Goal: Transaction & Acquisition: Purchase product/service

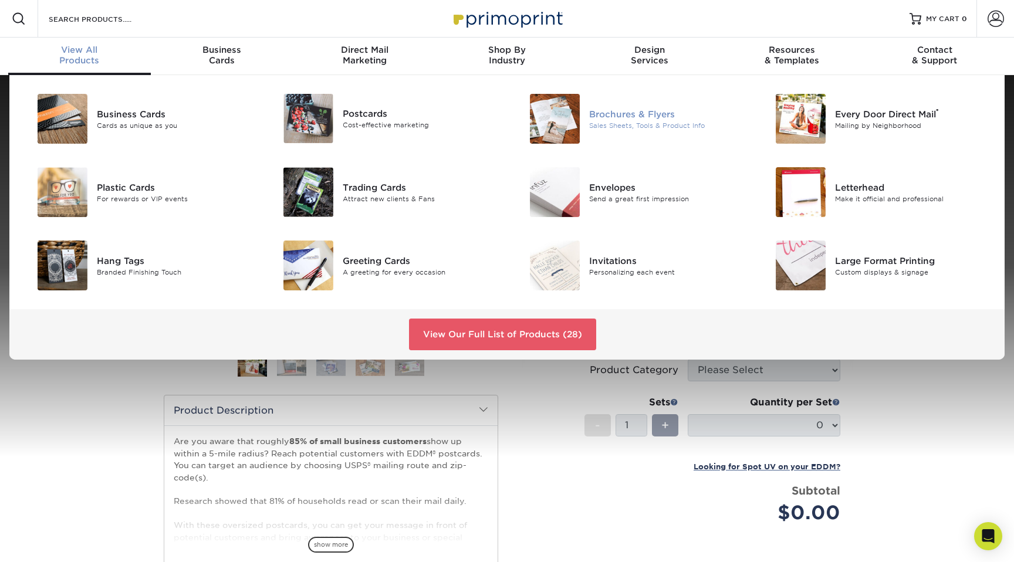
click at [625, 114] on div "Brochures & Flyers" at bounding box center [666, 113] width 155 height 13
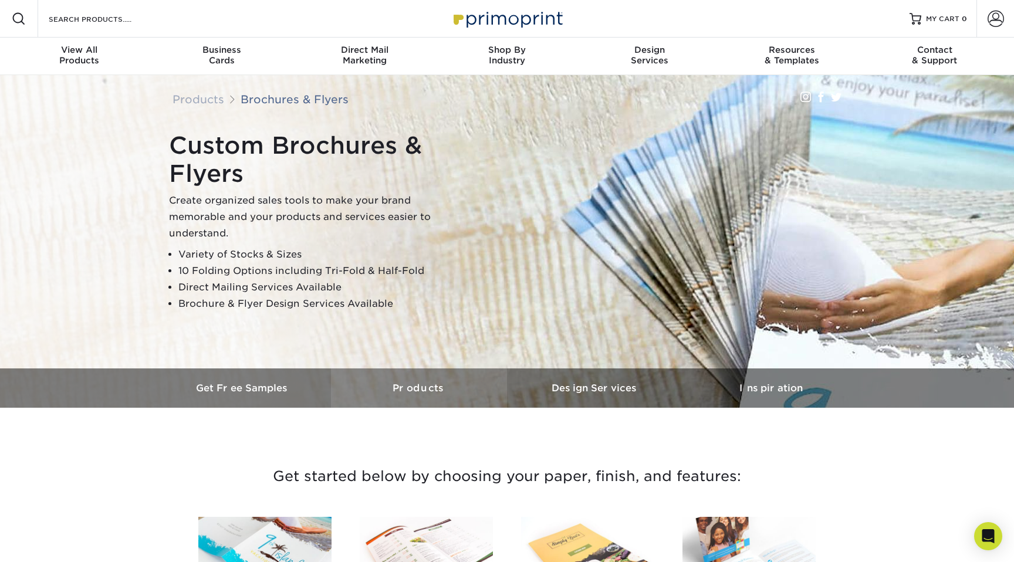
click at [420, 385] on h3 "Products" at bounding box center [419, 387] width 176 height 11
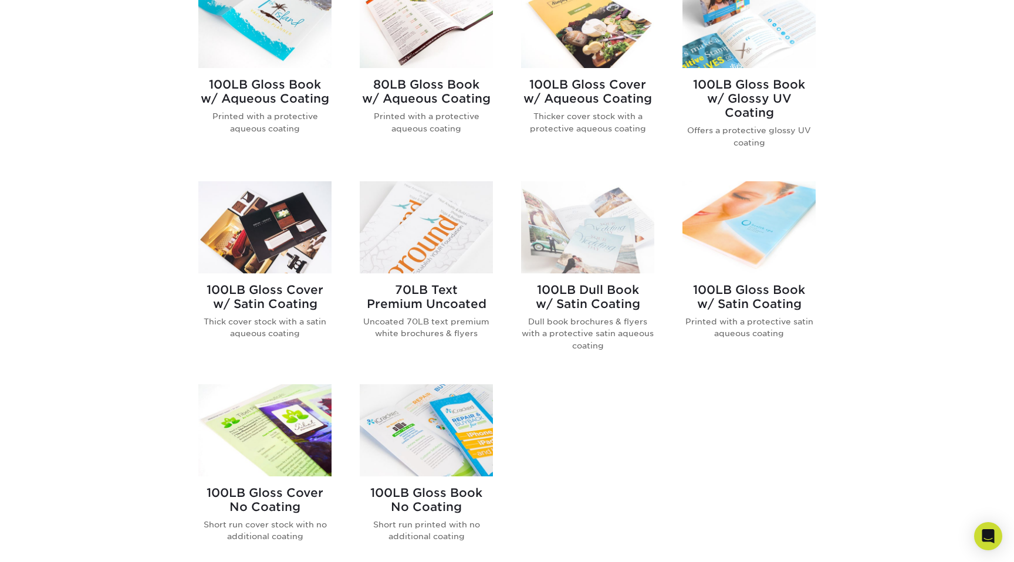
scroll to position [541, 0]
click at [431, 493] on h2 "100LB Gloss Book No Coating" at bounding box center [426, 499] width 133 height 28
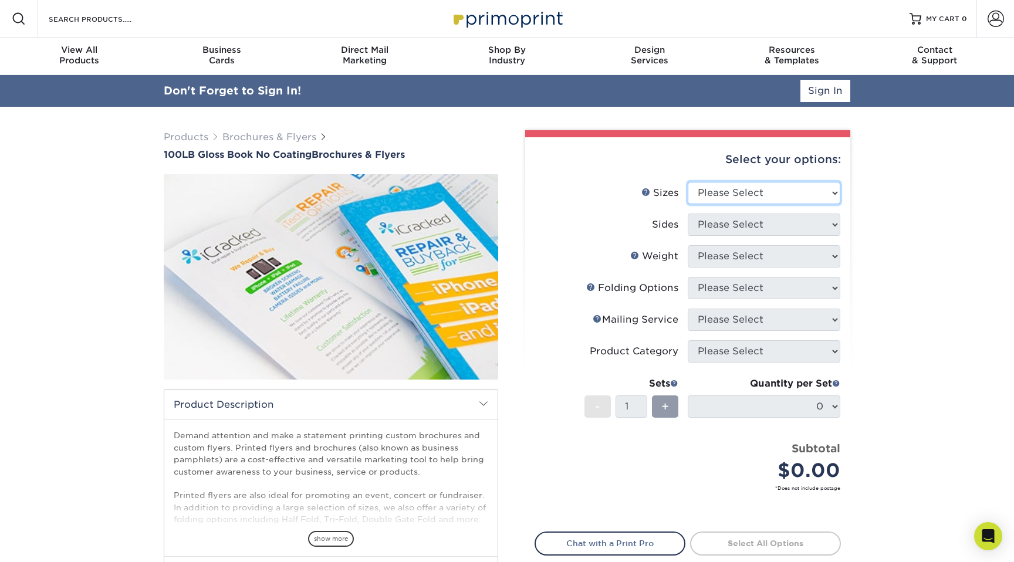
click at [718, 194] on select "Please Select 3.67" x 8.5" 4" x 6" 4" x 8.5" 4" x 9" 4" x 10" 4" x 11" 4" x 15"…" at bounding box center [763, 193] width 153 height 22
select select "8.50x11.00"
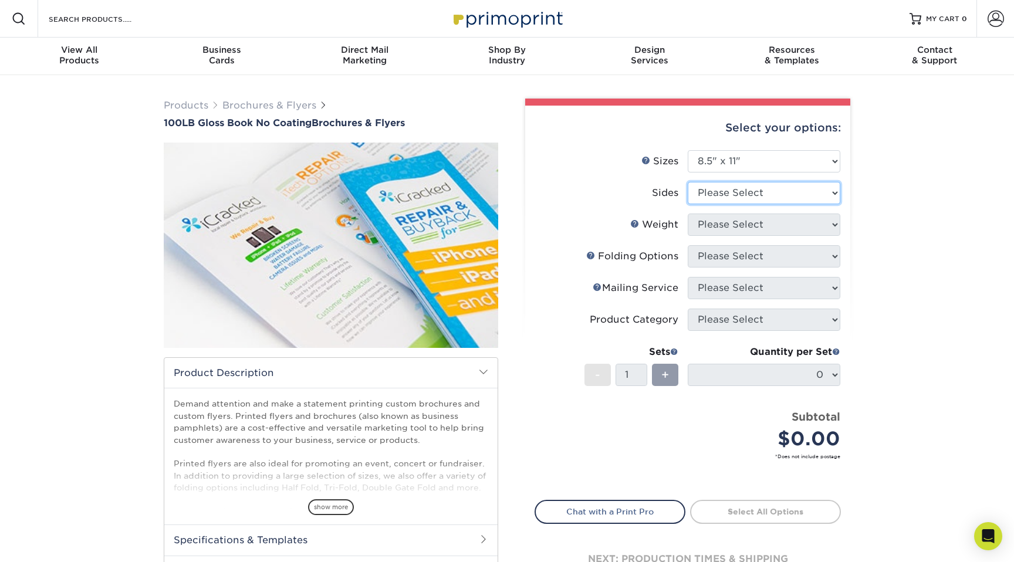
click at [750, 191] on select "Please Select Print Both Sides Print Front Only" at bounding box center [763, 193] width 153 height 22
select select "13abbda7-1d64-4f25-8bb2-c179b224825d"
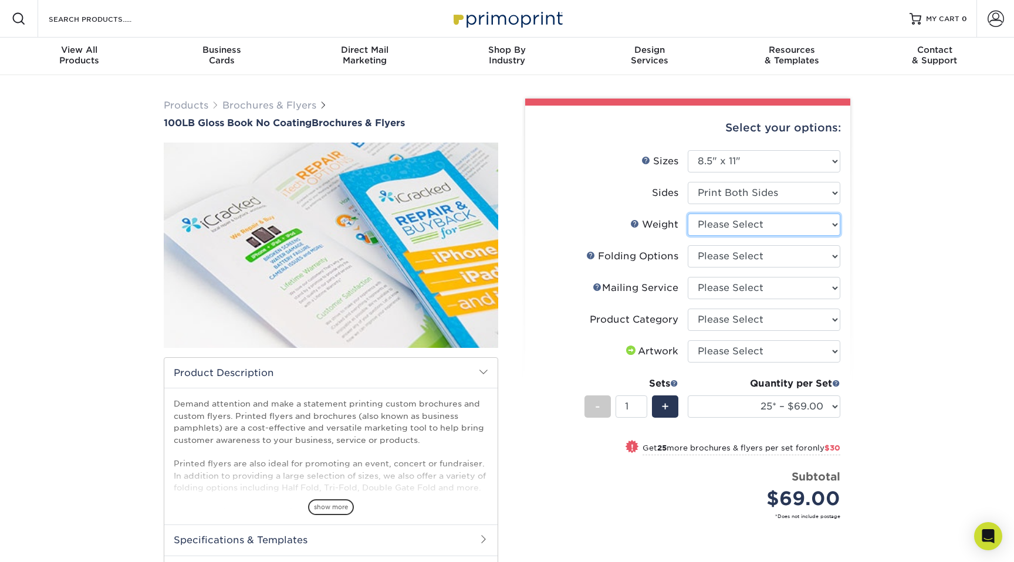
click at [824, 225] on select "Please Select 100LB" at bounding box center [763, 225] width 153 height 22
select select "100LB"
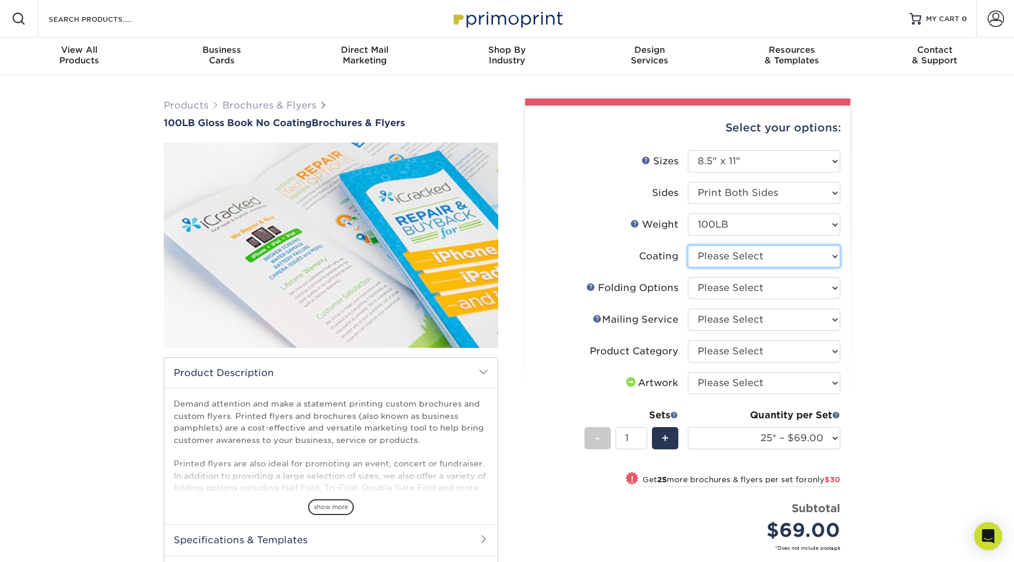
click at [807, 256] on select at bounding box center [763, 256] width 153 height 22
select select "3e7618de-abca-4bda-9f97-8b9129e913d8"
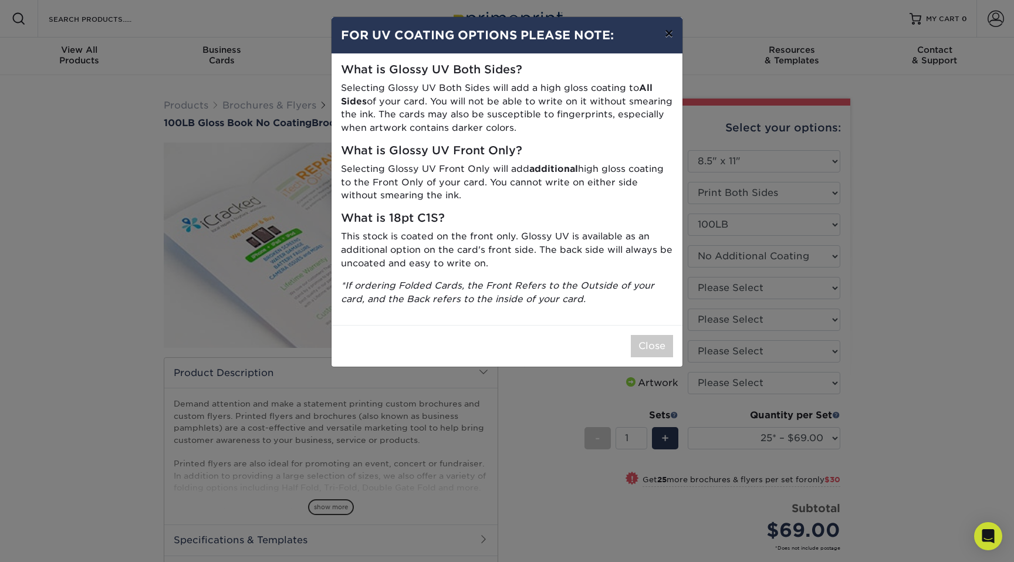
click at [671, 36] on button "×" at bounding box center [668, 33] width 27 height 33
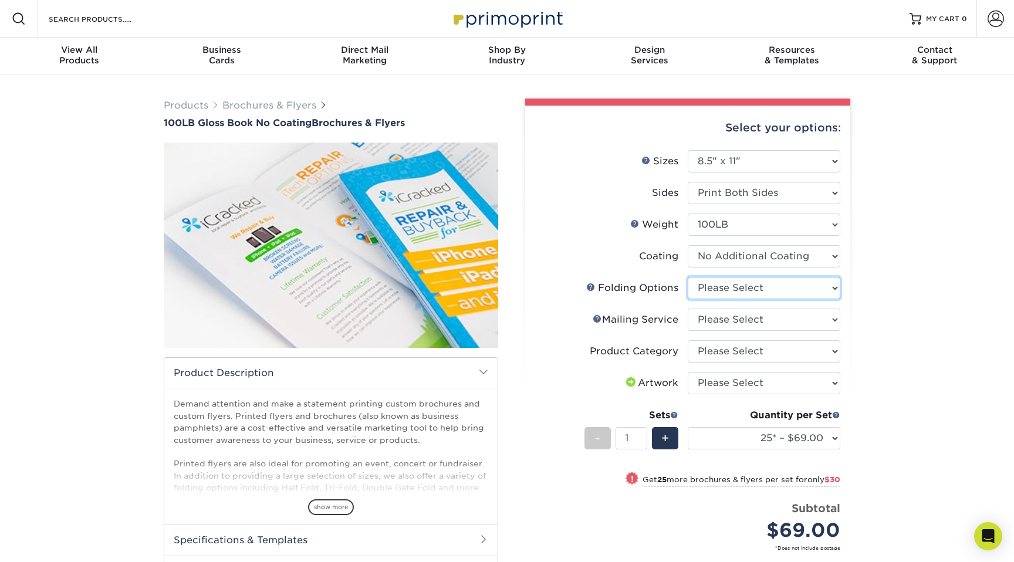
click at [720, 287] on select "Please Select FLAT - No Folding Accordion Fold Half-Fold (Vertical) Half-Fold (…" at bounding box center [763, 288] width 153 height 22
select select "6bd2fd9e-193e-4811-88f7-94c08206d735"
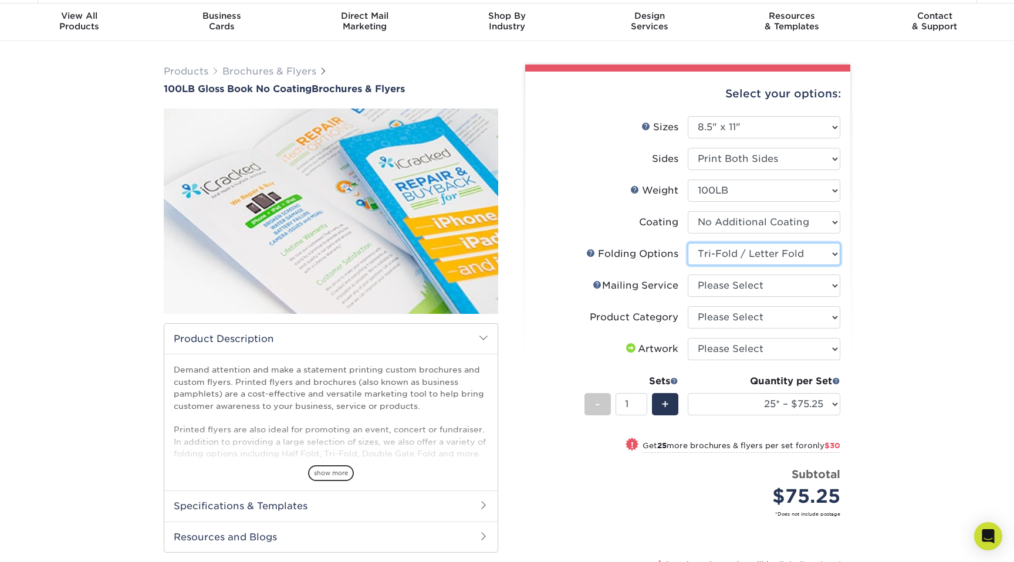
scroll to position [38, 0]
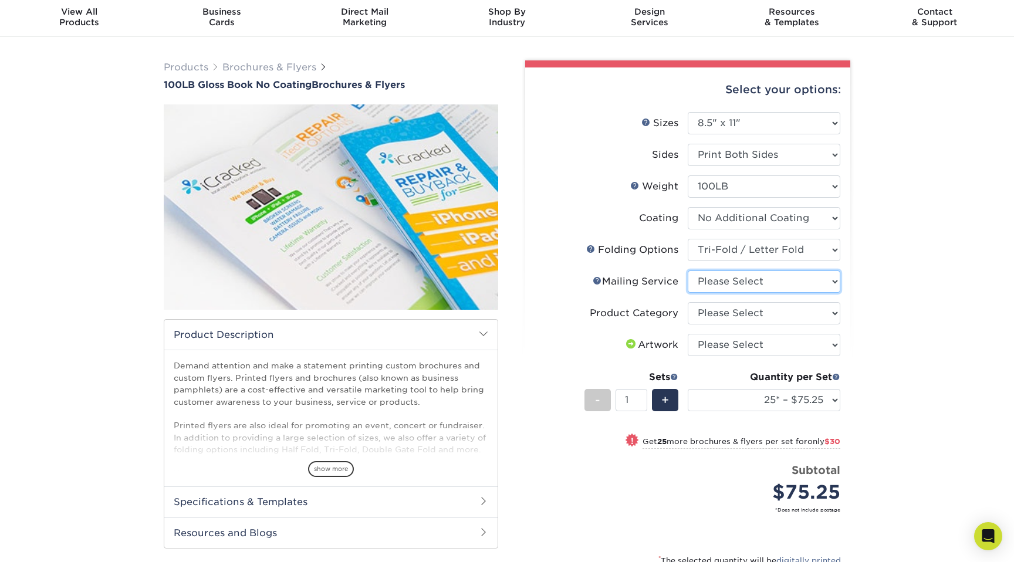
click at [828, 279] on select "Please Select No Direct Mailing Service No, I will mail/stamp/imprint Direct Ma…" at bounding box center [763, 281] width 153 height 22
select select "3e5e9bdd-d78a-4c28-a41d-fe1407925ca6"
click at [818, 316] on select "Please Select Flyers and Brochures" at bounding box center [763, 313] width 153 height 22
select select "1a668080-6b7c-4174-b399-2c3833b27ef4"
click at [827, 343] on select "Please Select I will upload files I need a design - $175" at bounding box center [763, 345] width 153 height 22
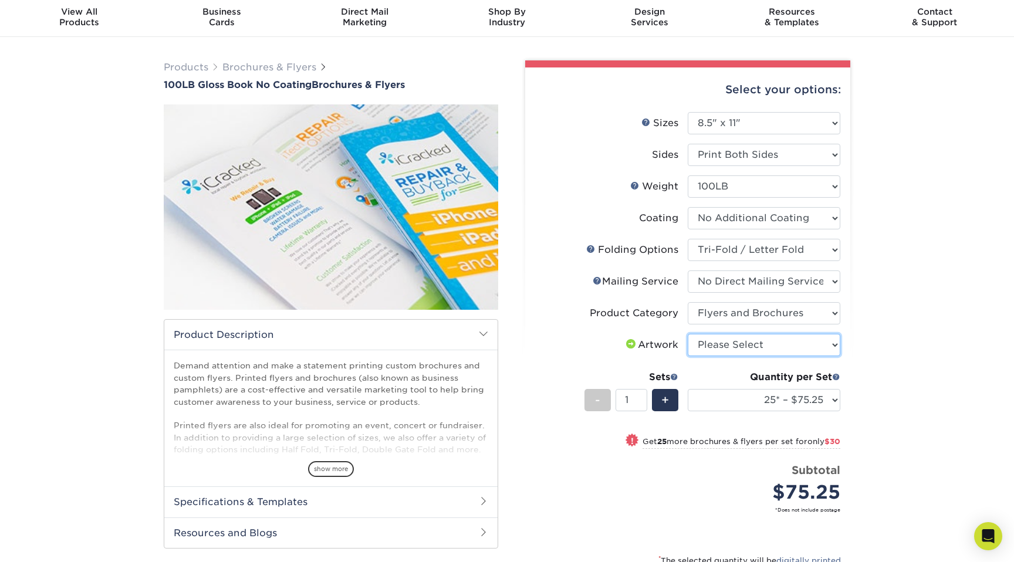
select select "upload"
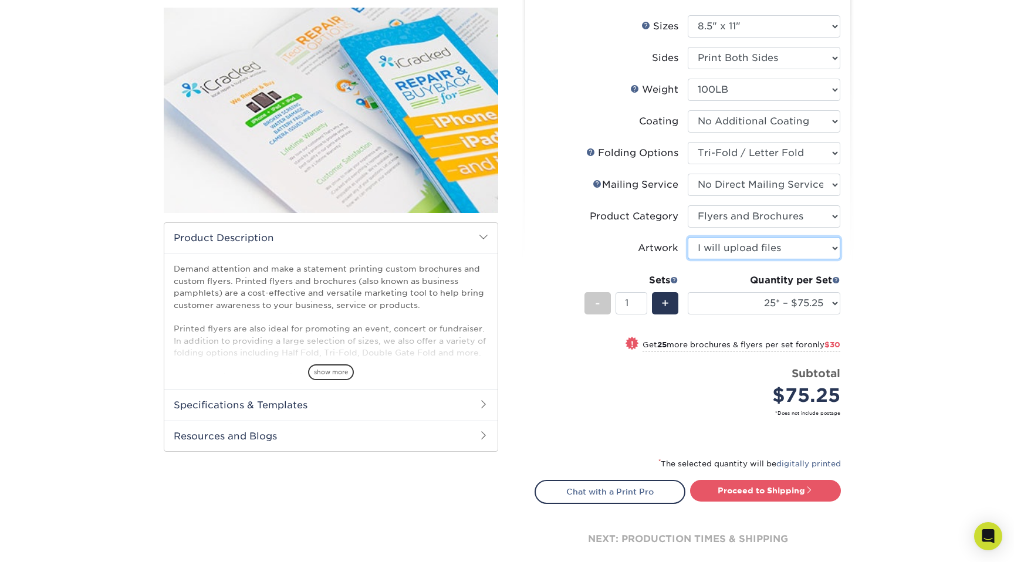
scroll to position [138, 0]
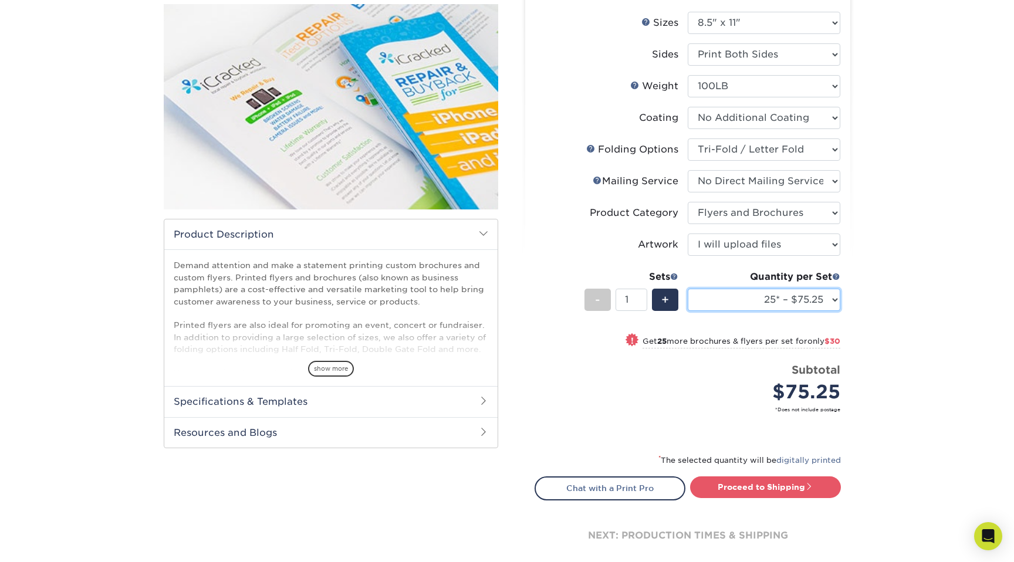
click at [770, 297] on select "25* – $75.25 50* – $105.25 75* – $127.25 100* – $152.50 250* – $294.50 500 – $5…" at bounding box center [763, 300] width 153 height 22
click at [797, 300] on select "25* – $75.25 50* – $105.25 75* – $127.25 100* – $152.50 250* – $294.50 500 – $5…" at bounding box center [763, 300] width 153 height 22
click at [748, 299] on select "25* – $75.25 50* – $105.25 75* – $127.25 100* – $152.50 250* – $294.50 500 – $5…" at bounding box center [763, 300] width 153 height 22
select select "500 – $500.00"
